Goal: Task Accomplishment & Management: Manage account settings

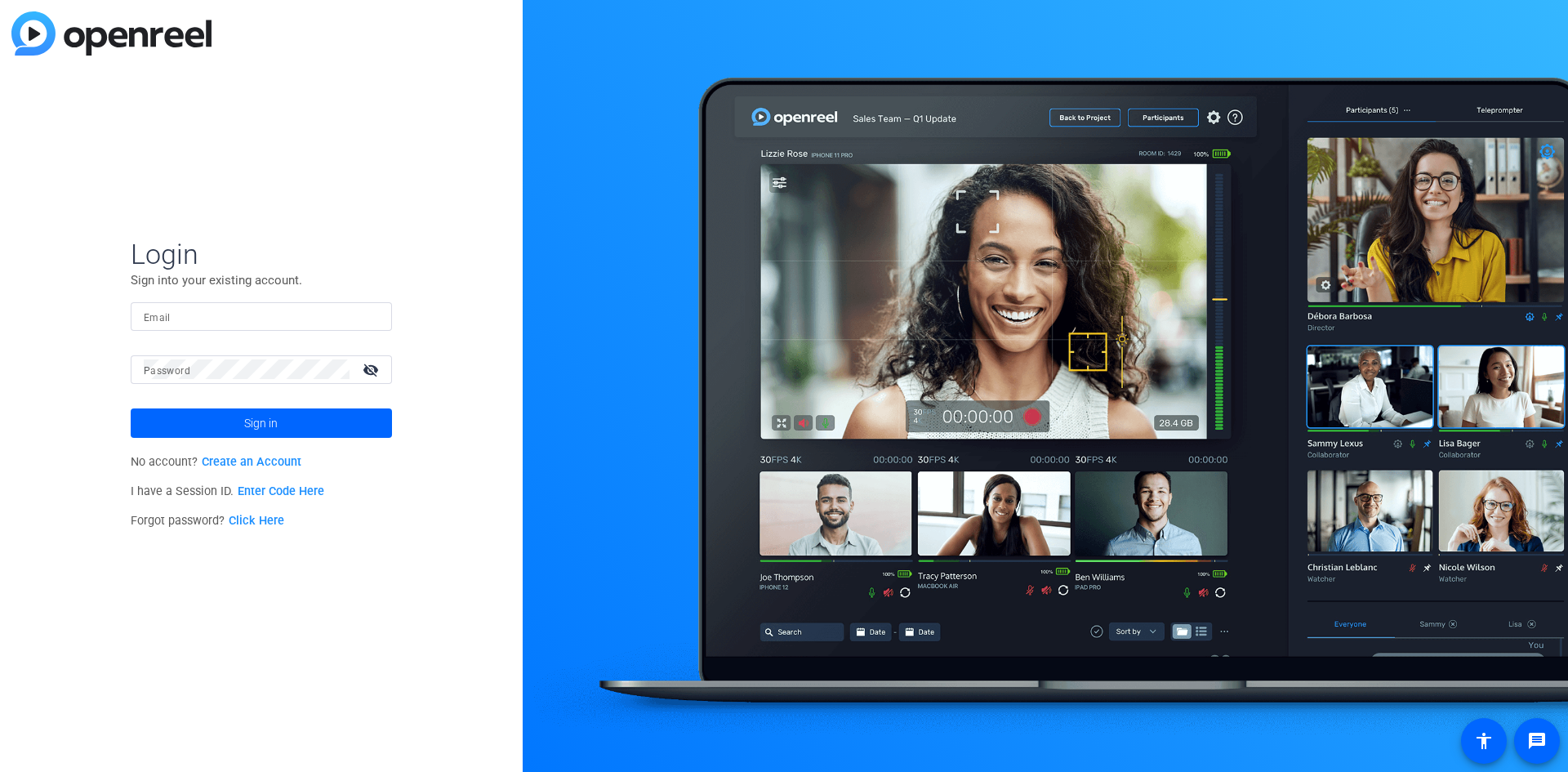
click at [173, 312] on input "Email" at bounding box center [261, 316] width 235 height 20
type input "[PERSON_NAME][EMAIL_ADDRESS][PERSON_NAME][DOMAIN_NAME]"
click at [131, 409] on button "Sign in" at bounding box center [261, 423] width 261 height 29
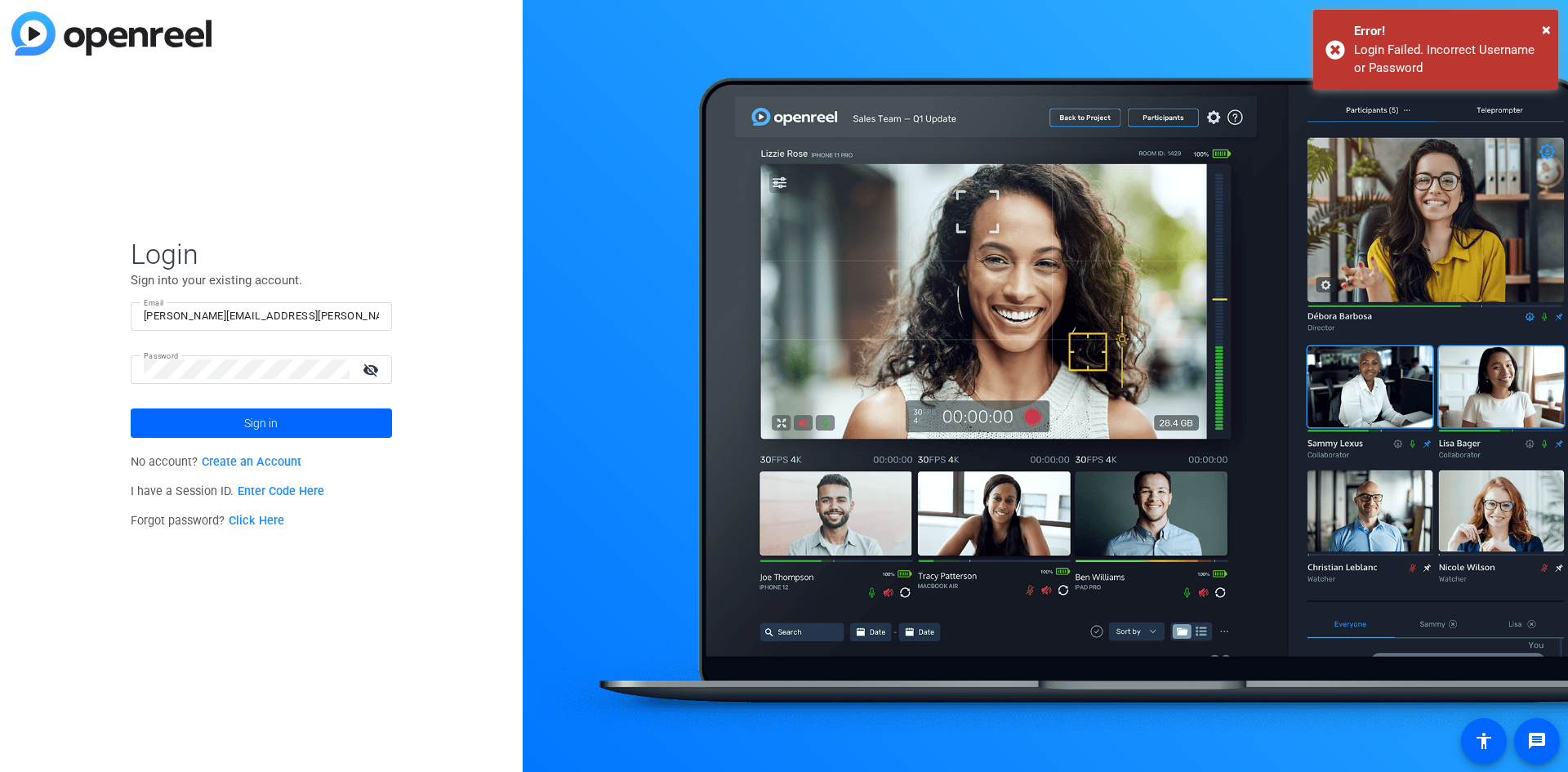
click at [366, 363] on mat-icon "visibility_off" at bounding box center [372, 369] width 39 height 23
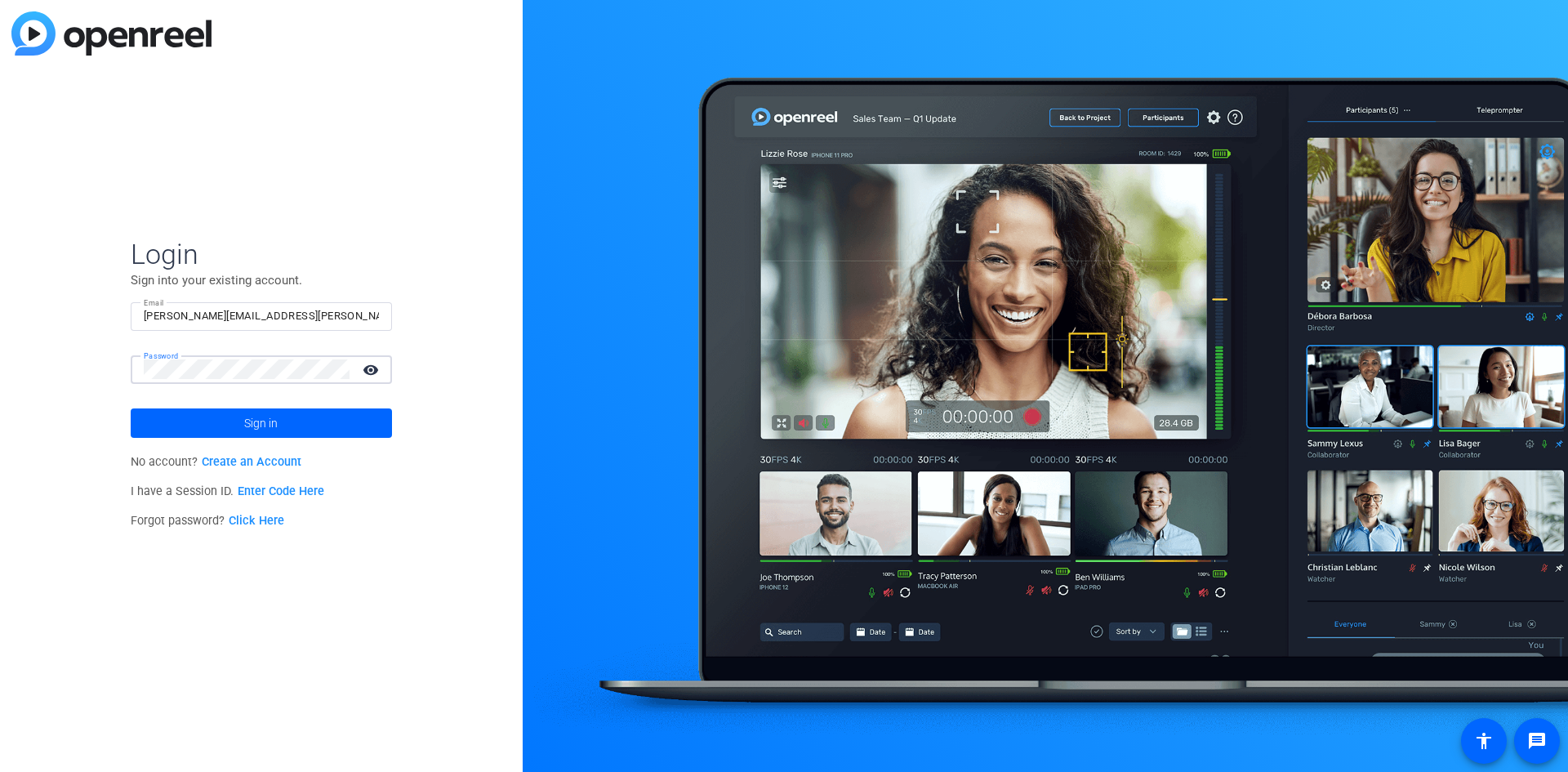
click at [366, 363] on mat-icon "visibility" at bounding box center [372, 369] width 39 height 23
click at [131, 409] on button "Sign in" at bounding box center [261, 423] width 261 height 29
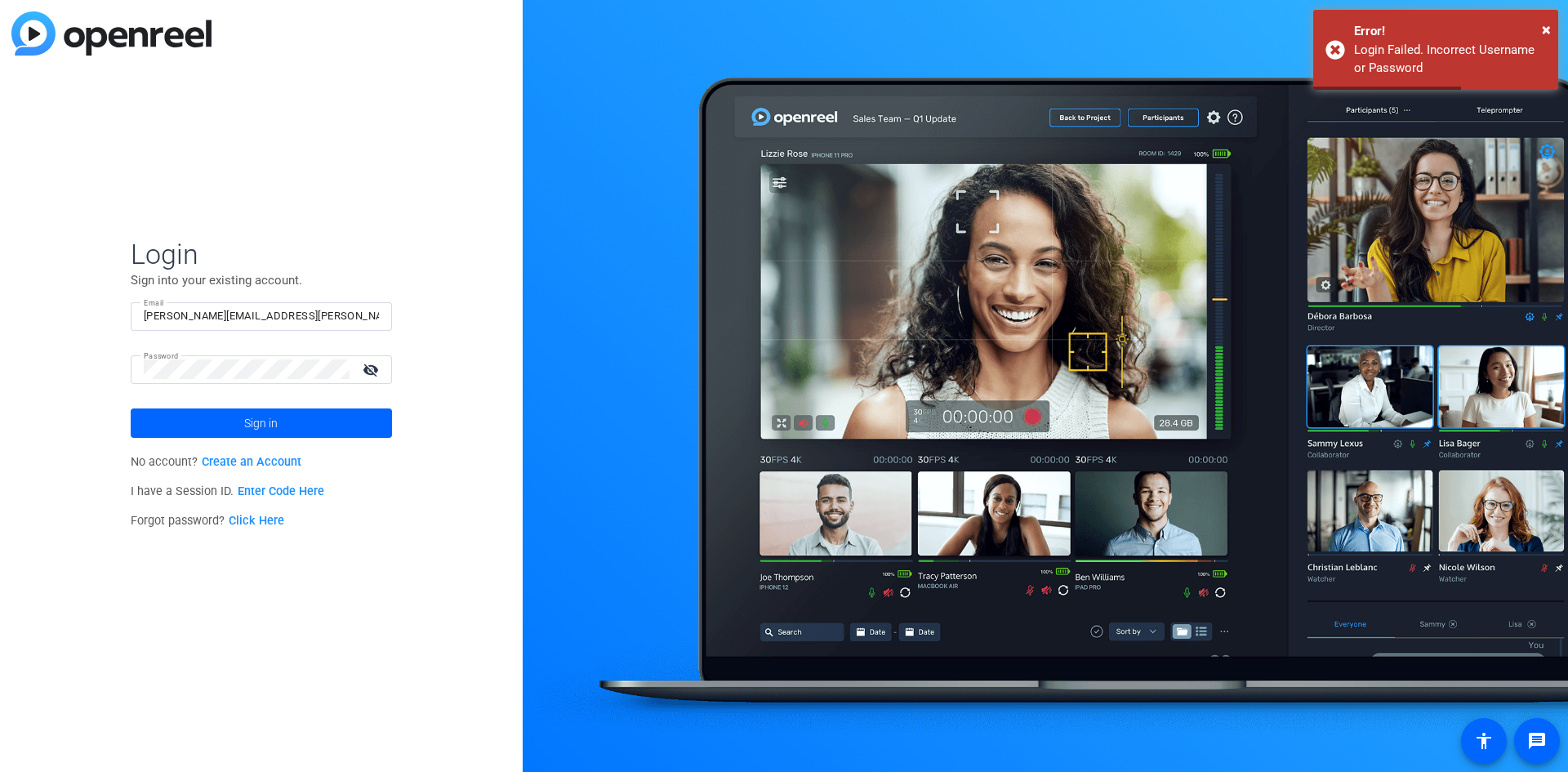
click at [324, 348] on mat-form-field "Email [PERSON_NAME][EMAIL_ADDRESS][PERSON_NAME][DOMAIN_NAME]" at bounding box center [261, 328] width 261 height 53
click at [0, 376] on div "Login Sign into your existing account. Email [PERSON_NAME][EMAIL_ADDRESS][PERSO…" at bounding box center [261, 386] width 523 height 772
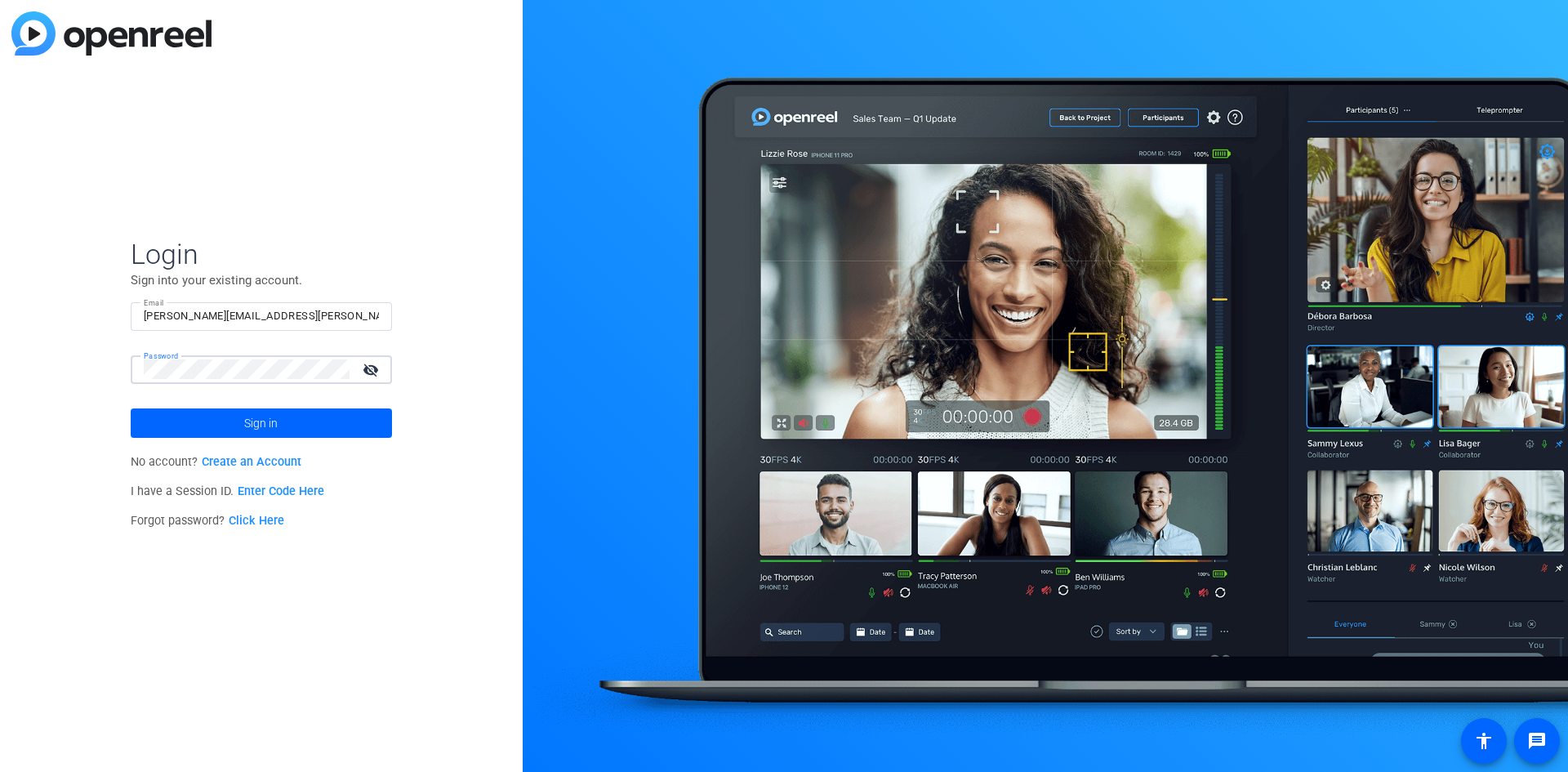
click at [131, 409] on button "Sign in" at bounding box center [261, 423] width 261 height 29
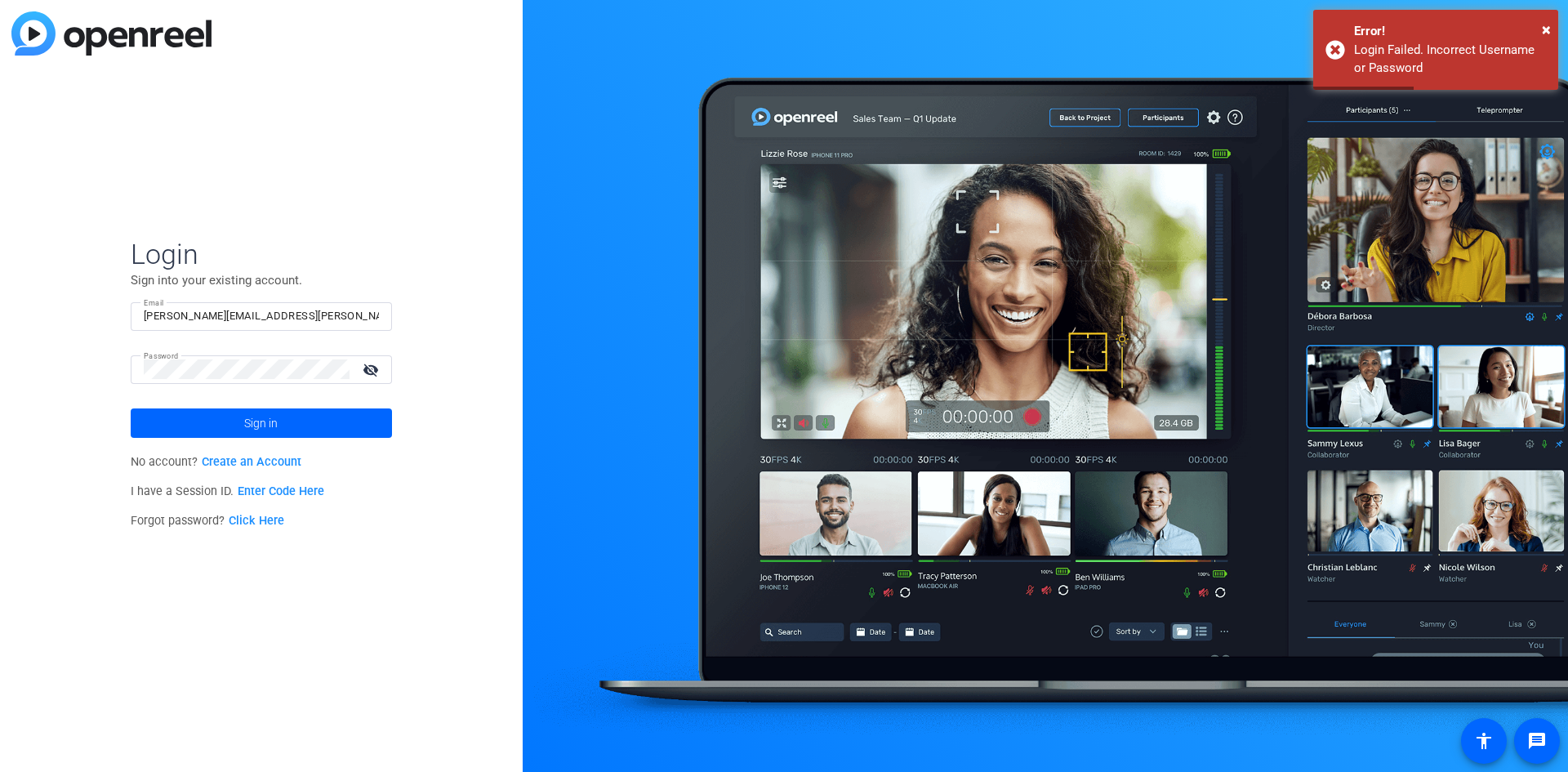
click at [368, 362] on mat-icon "visibility_off" at bounding box center [372, 369] width 39 height 23
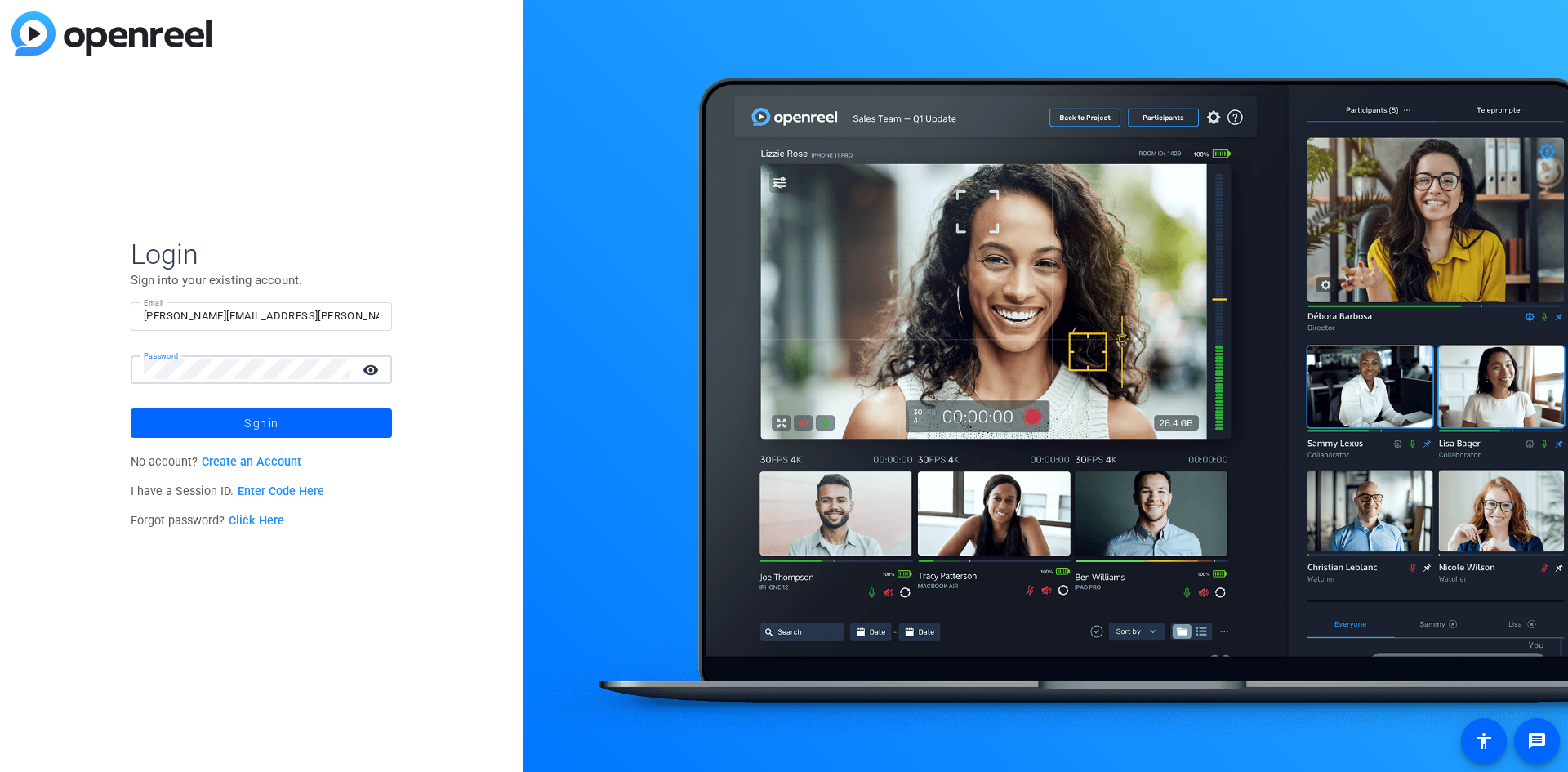
click at [131, 409] on button "Sign in" at bounding box center [261, 423] width 261 height 29
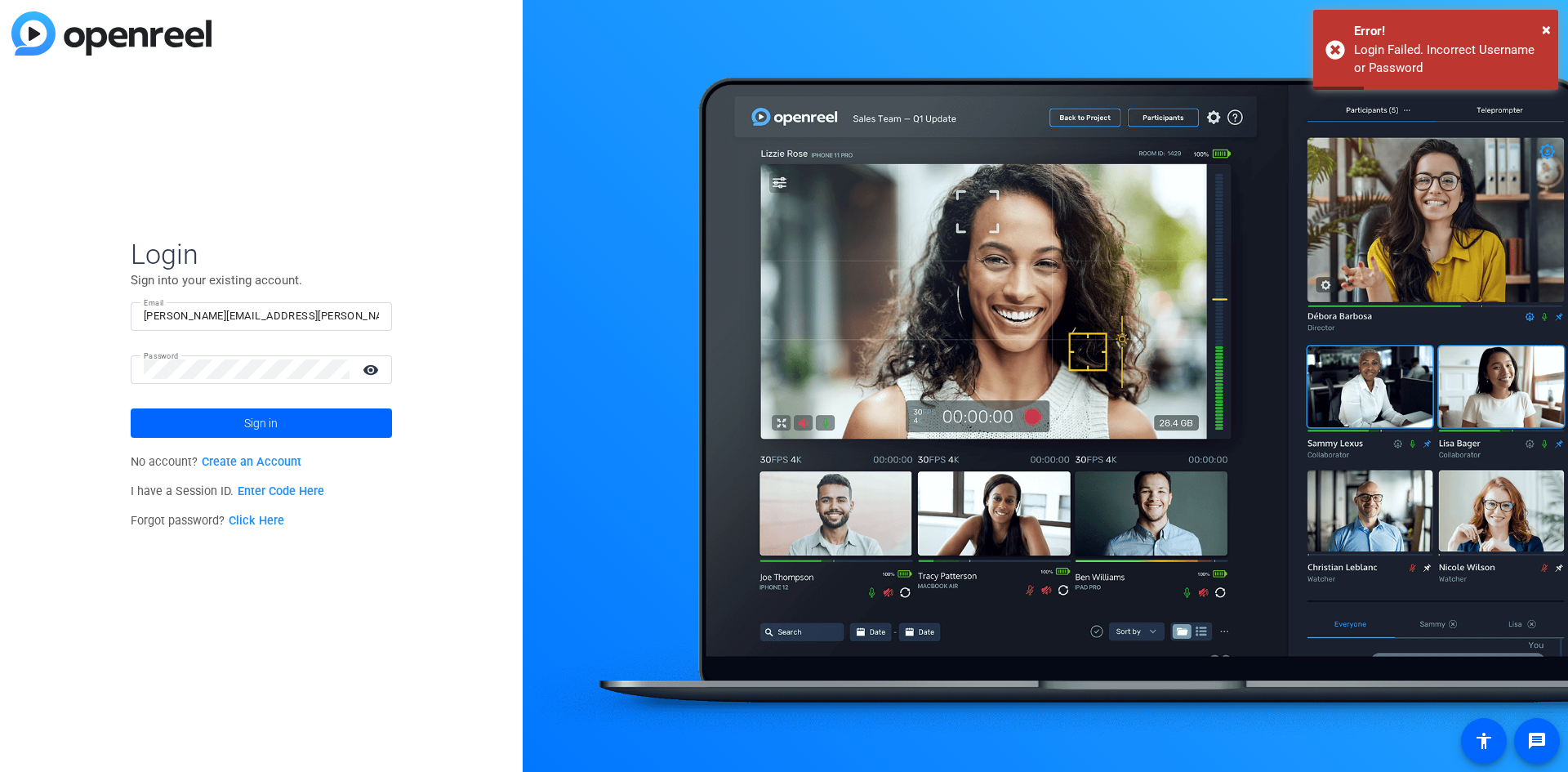
click at [866, 72] on body "Accessibility Screen-Reader Guide, Feedback, and Issue Reporting | New window L…" at bounding box center [784, 386] width 1568 height 772
click at [428, 158] on div "Login Sign into your existing account. Email [PERSON_NAME][EMAIL_ADDRESS][PERSO…" at bounding box center [261, 386] width 523 height 772
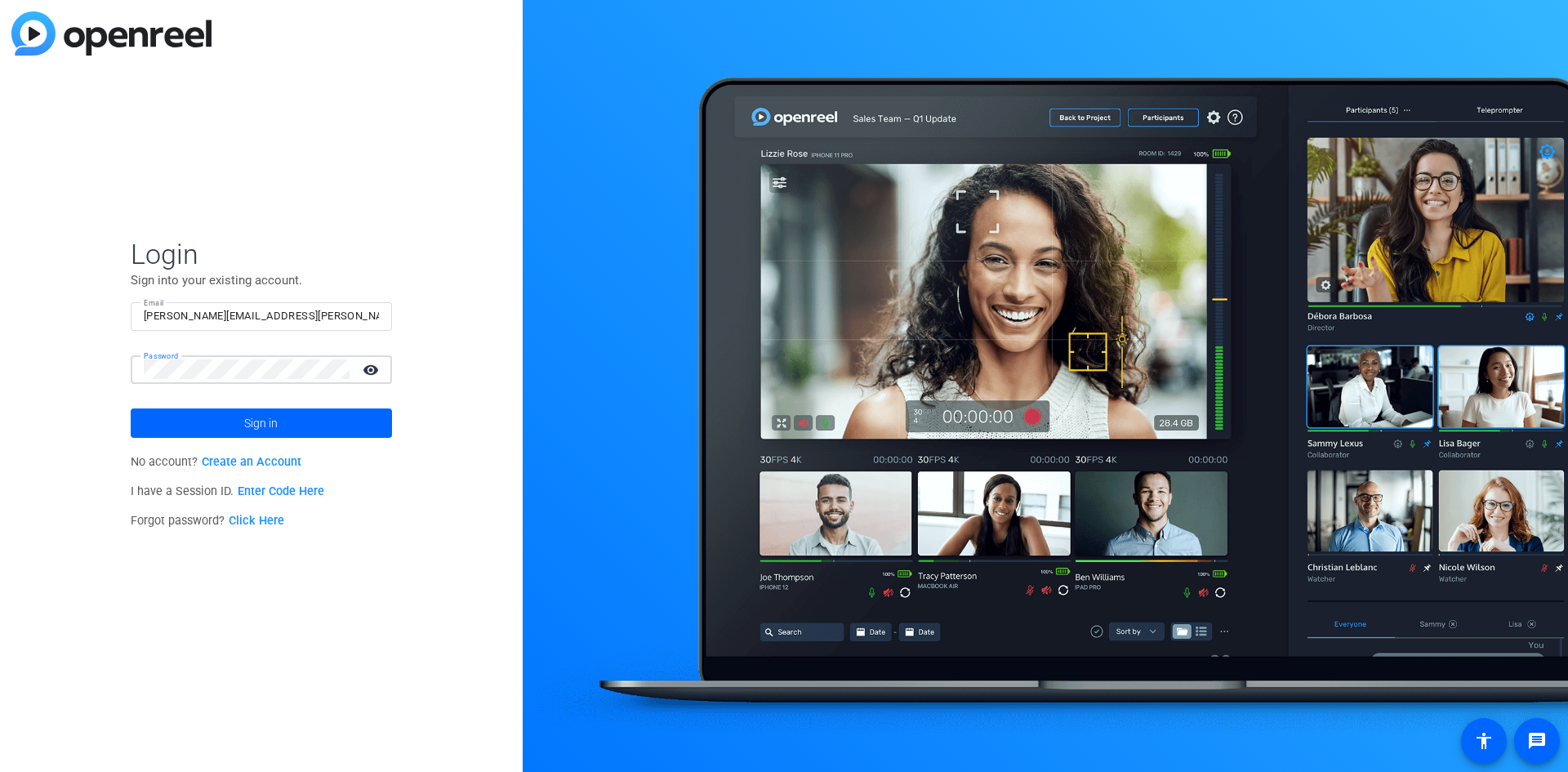
click at [131, 409] on button "Sign in" at bounding box center [261, 423] width 261 height 29
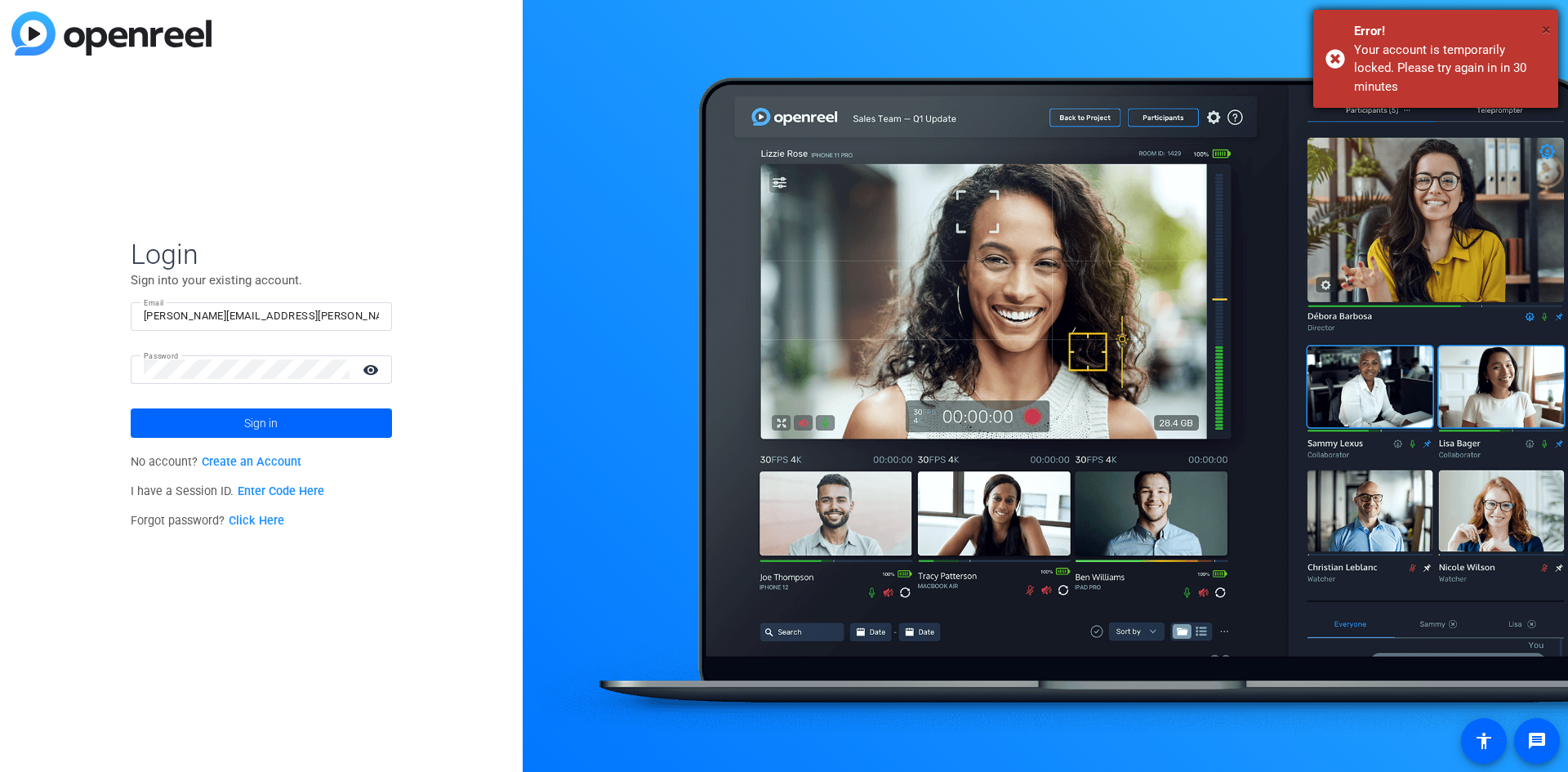
click at [1546, 26] on span "×" at bounding box center [1546, 29] width 9 height 20
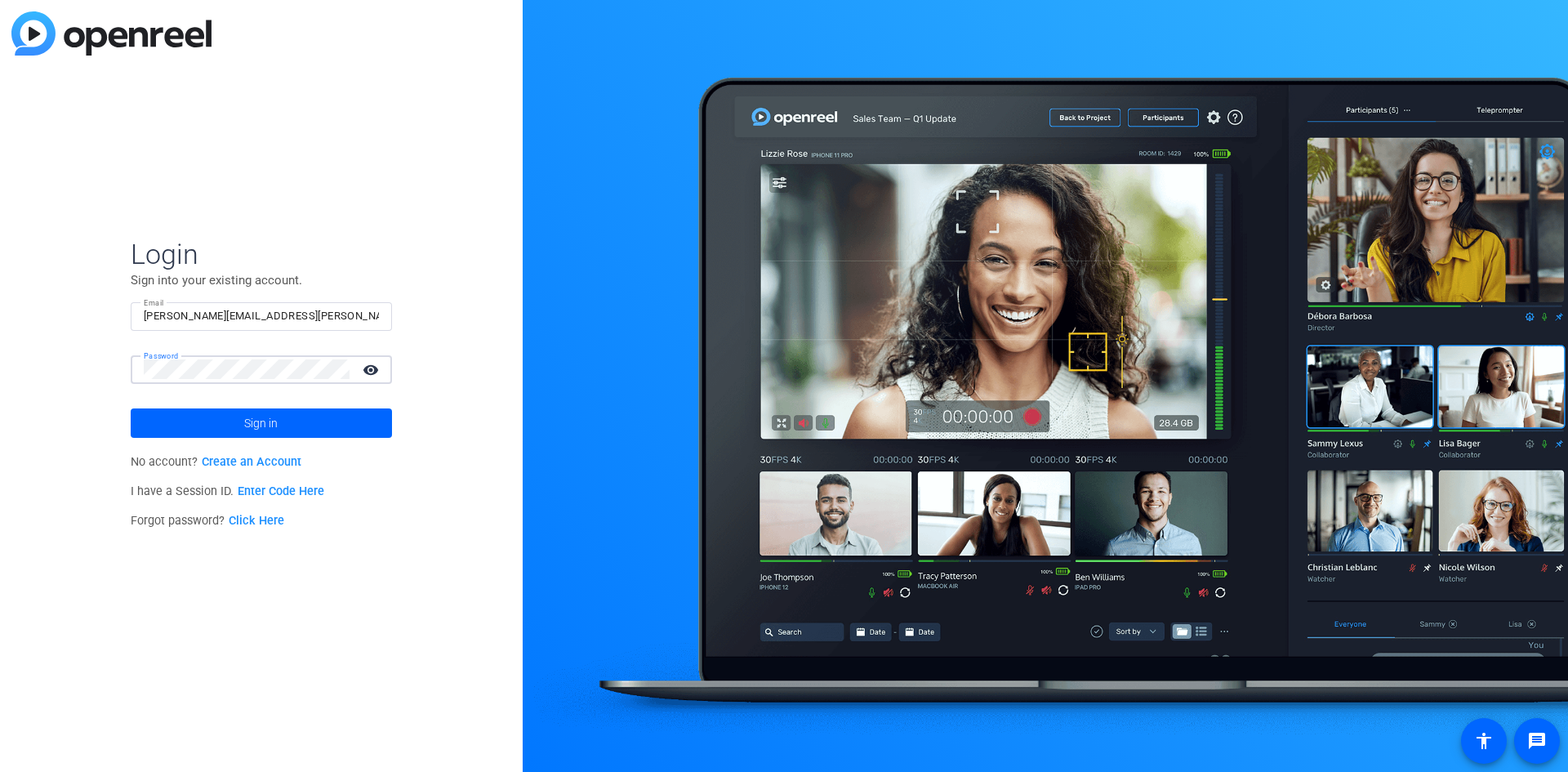
click at [335, 312] on input "[PERSON_NAME][EMAIL_ADDRESS][PERSON_NAME][DOMAIN_NAME]" at bounding box center [261, 316] width 235 height 20
drag, startPoint x: 332, startPoint y: 312, endPoint x: 0, endPoint y: 288, distance: 332.9
click at [0, 288] on div "Login Sign into your existing account. Email [PERSON_NAME][EMAIL_ADDRESS][PERSO…" at bounding box center [261, 386] width 523 height 772
click at [269, 526] on link "Click Here" at bounding box center [256, 521] width 55 height 14
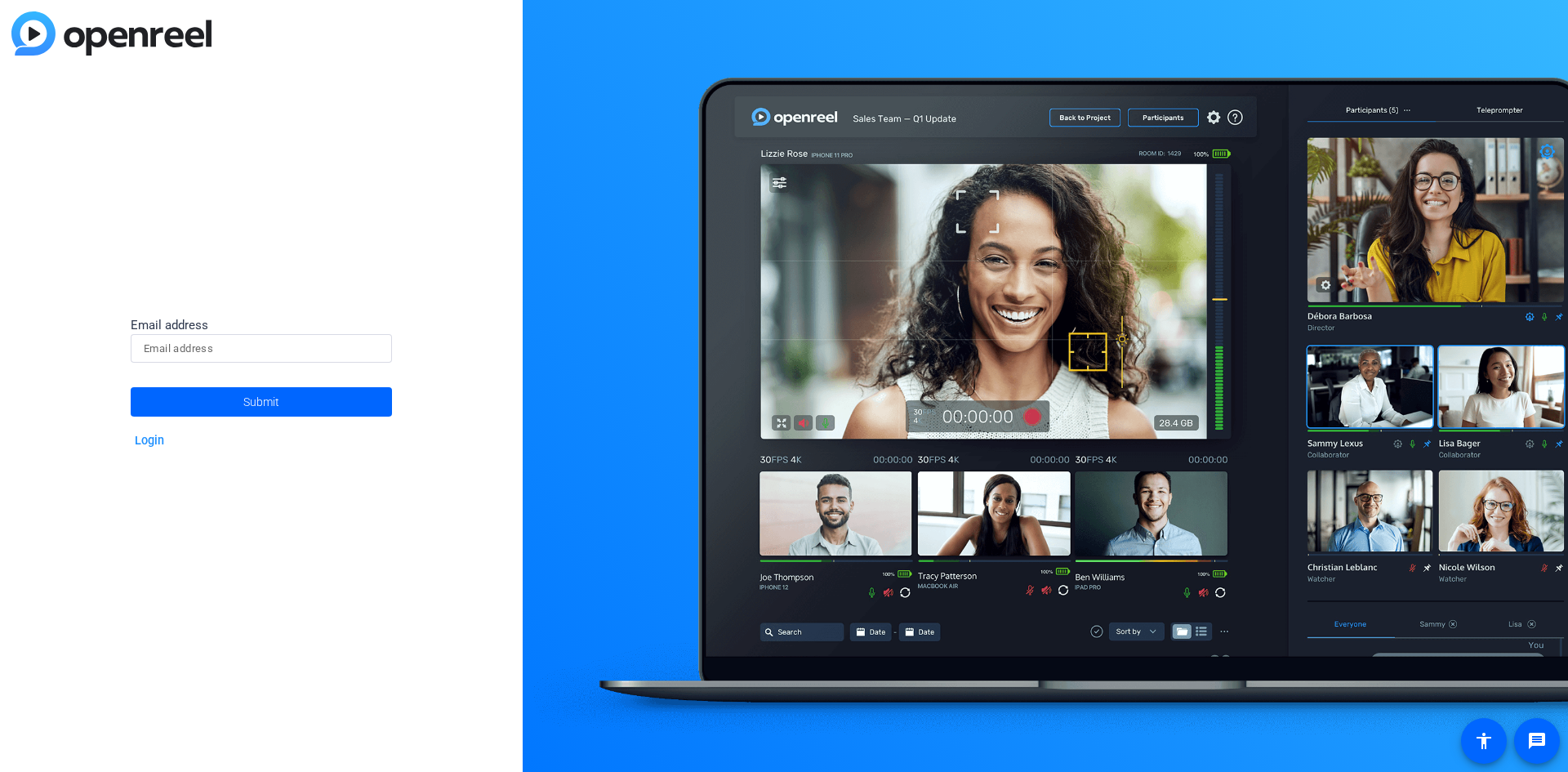
click at [227, 343] on input at bounding box center [261, 349] width 235 height 20
type input "[PERSON_NAME][EMAIL_ADDRESS][PERSON_NAME][DOMAIN_NAME]"
click at [204, 408] on span at bounding box center [261, 402] width 261 height 39
